Goal: Find contact information: Find contact information

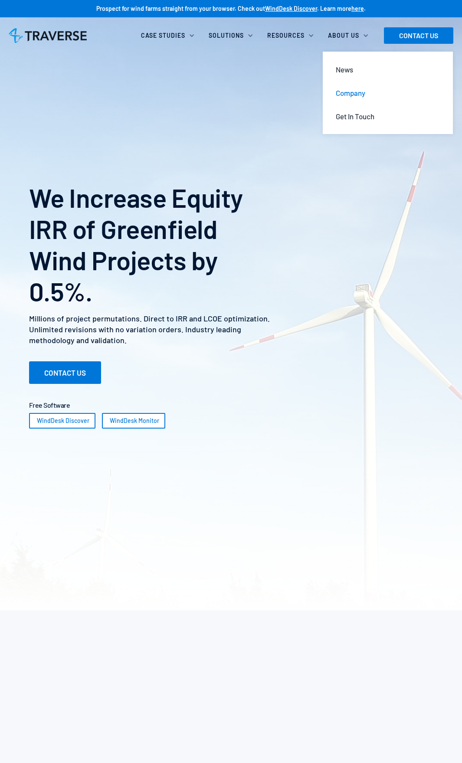
click at [350, 95] on div "Company" at bounding box center [350, 93] width 29 height 10
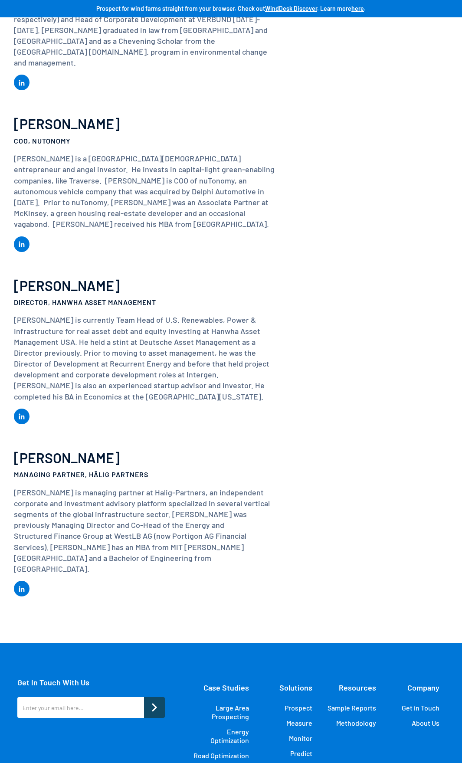
scroll to position [1610, 0]
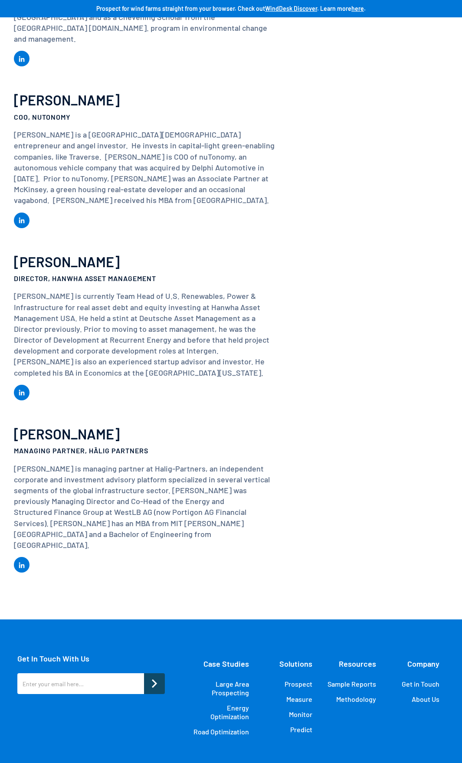
click at [432, 695] on link "About Us" at bounding box center [426, 699] width 28 height 9
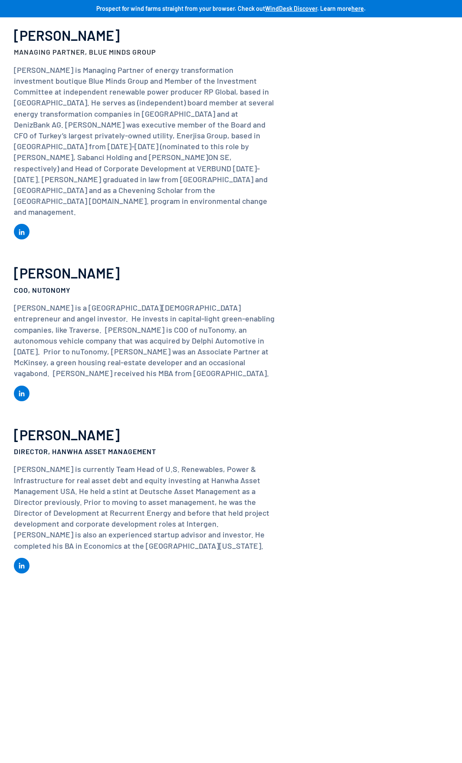
scroll to position [1610, 0]
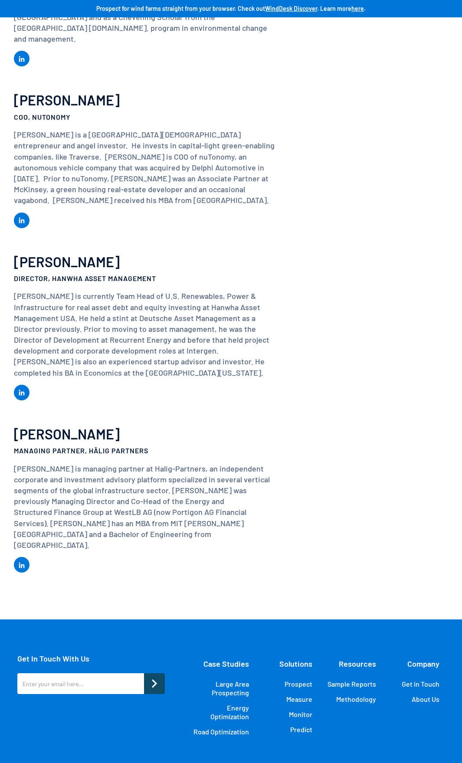
click at [429, 680] on link "Get in Touch" at bounding box center [421, 684] width 38 height 9
